Goal: Information Seeking & Learning: Learn about a topic

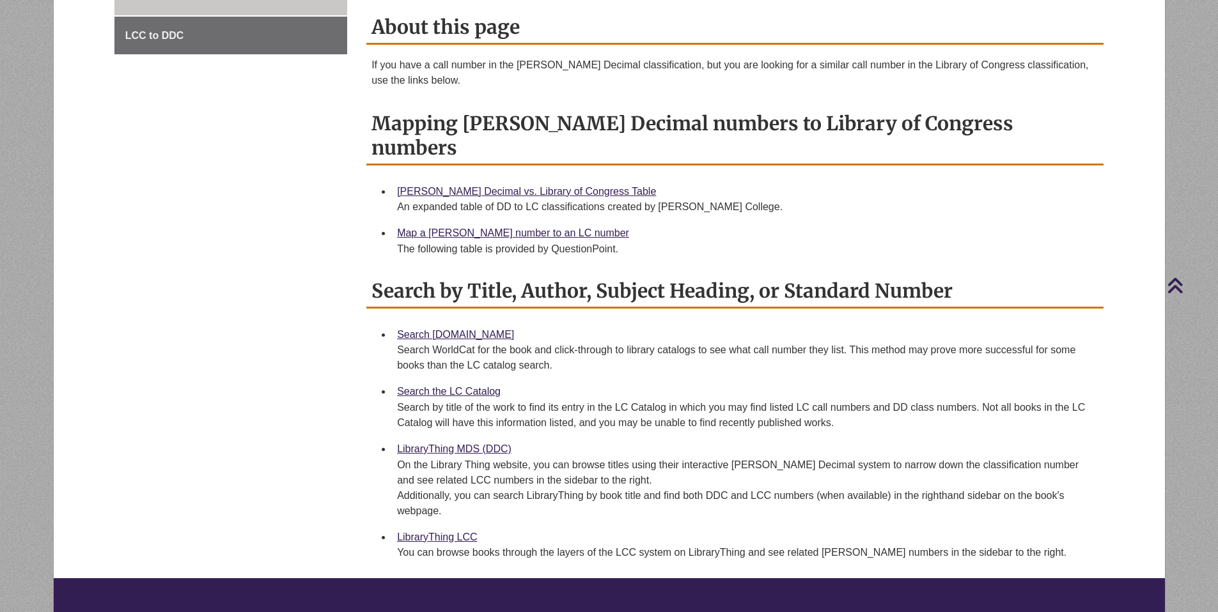
scroll to position [228, 0]
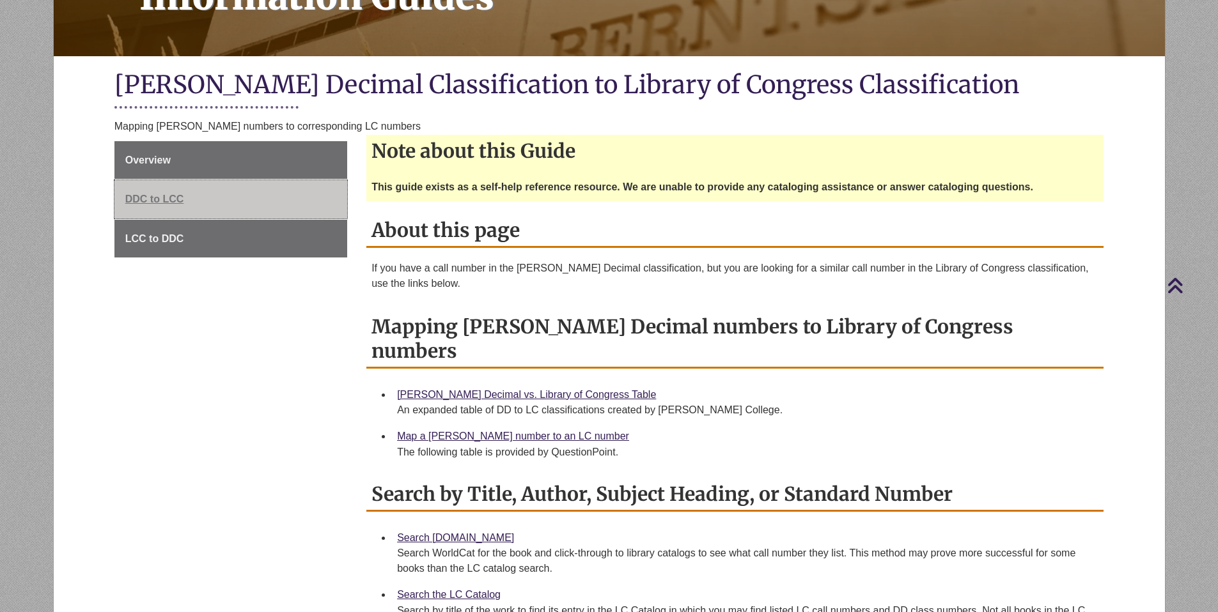
click at [159, 202] on span "DDC to LCC" at bounding box center [154, 199] width 59 height 11
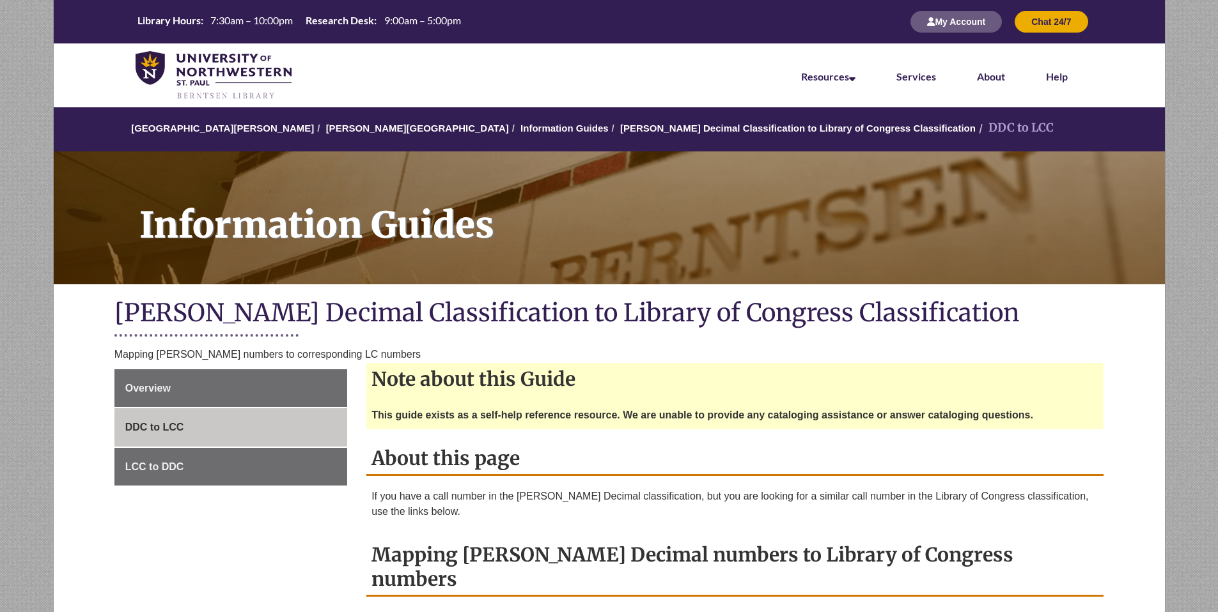
scroll to position [22, 0]
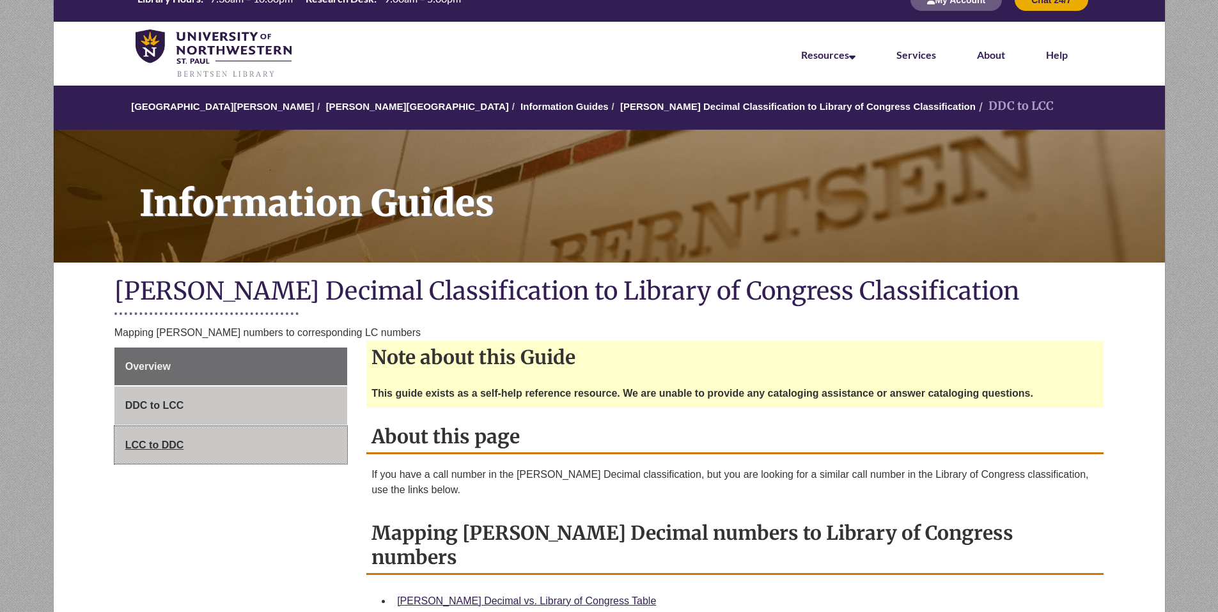
click at [147, 453] on link "LCC to DDC" at bounding box center [230, 445] width 233 height 38
